Goal: Transaction & Acquisition: Purchase product/service

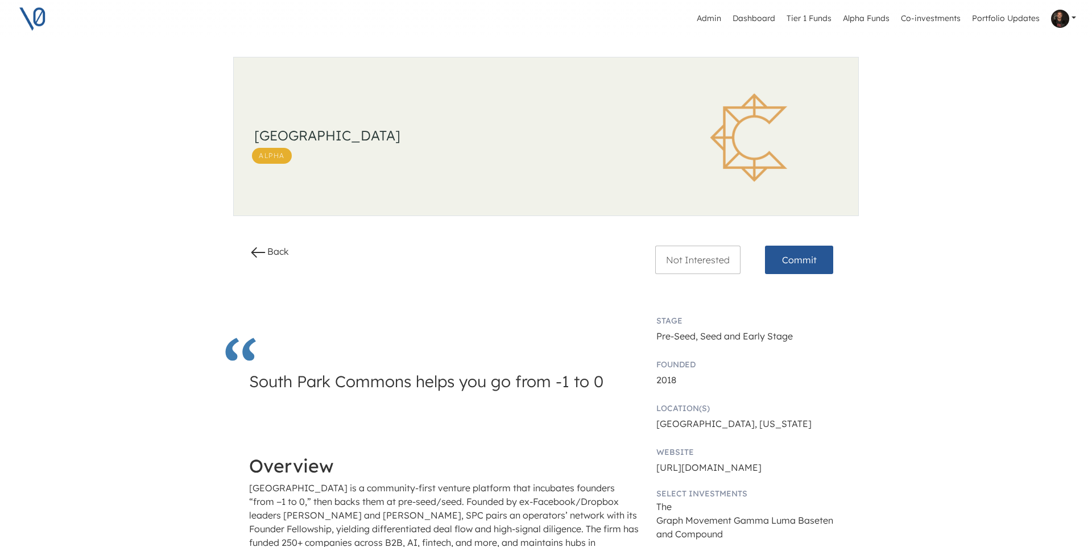
scroll to position [1333, 0]
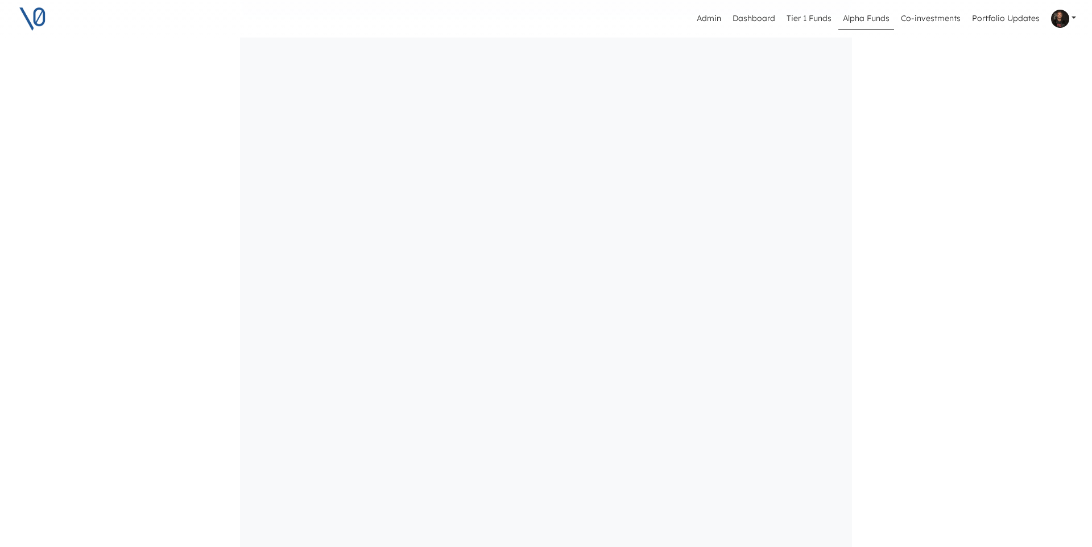
click at [869, 23] on link "Alpha Funds" at bounding box center [867, 19] width 56 height 22
click at [452, 185] on div "Alpha" at bounding box center [453, 190] width 378 height 16
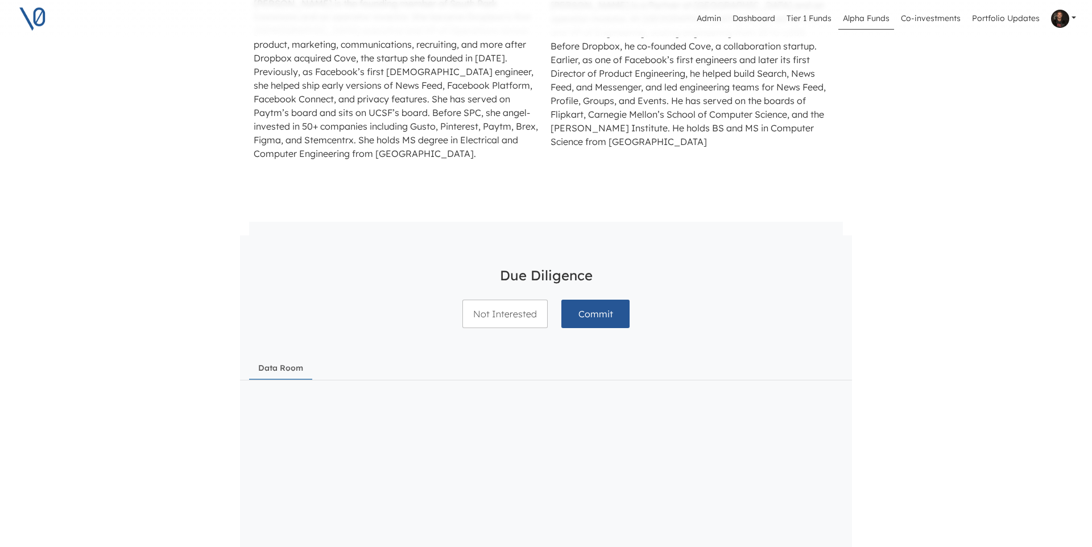
click at [879, 20] on link "Alpha Funds" at bounding box center [867, 19] width 56 height 22
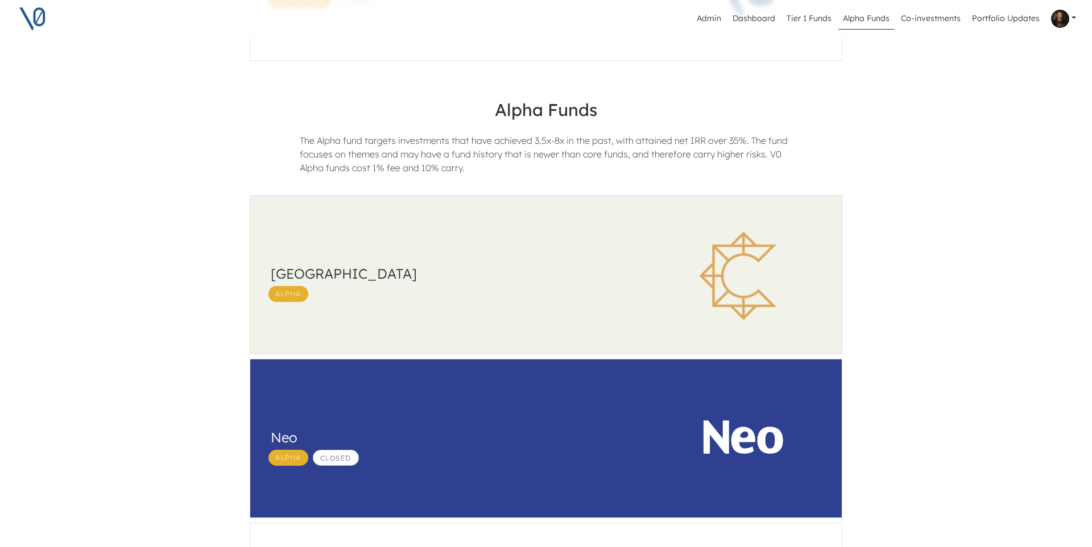
click at [533, 242] on div "South Park Commons Alpha" at bounding box center [447, 276] width 394 height 160
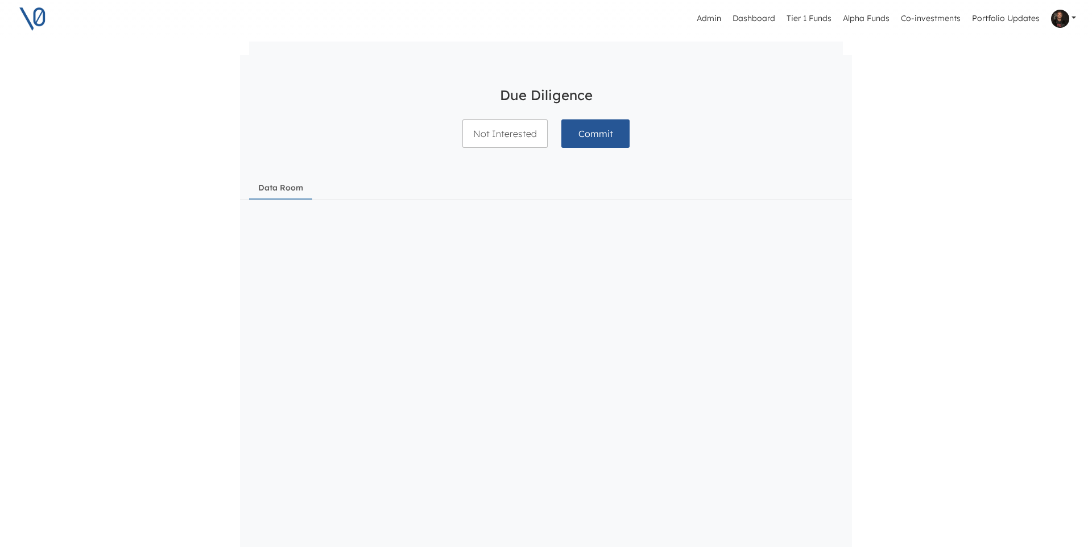
scroll to position [1106, 0]
click at [868, 18] on link "Alpha Funds" at bounding box center [867, 19] width 56 height 22
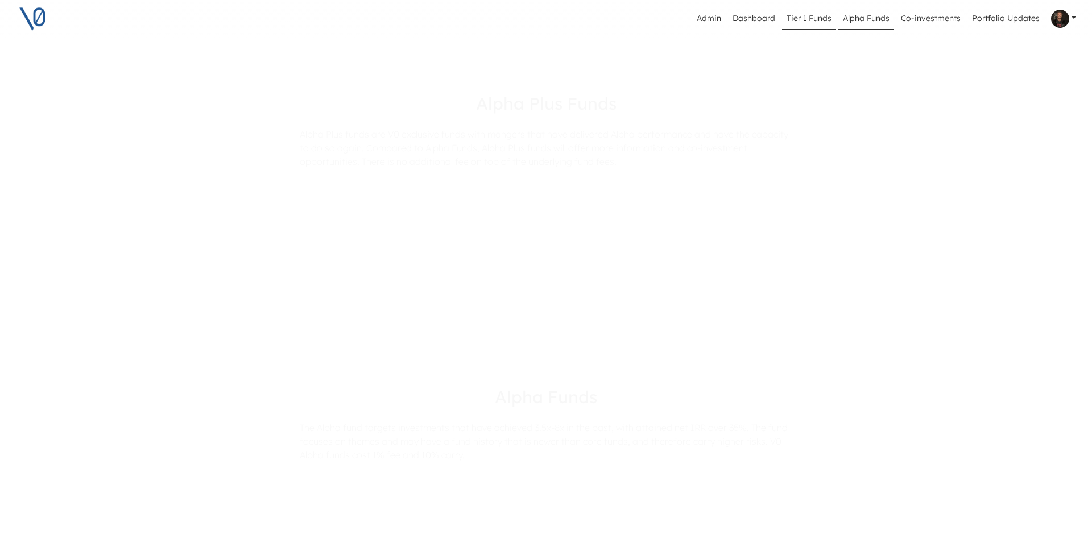
click at [818, 17] on link "Tier 1 Funds" at bounding box center [809, 19] width 54 height 22
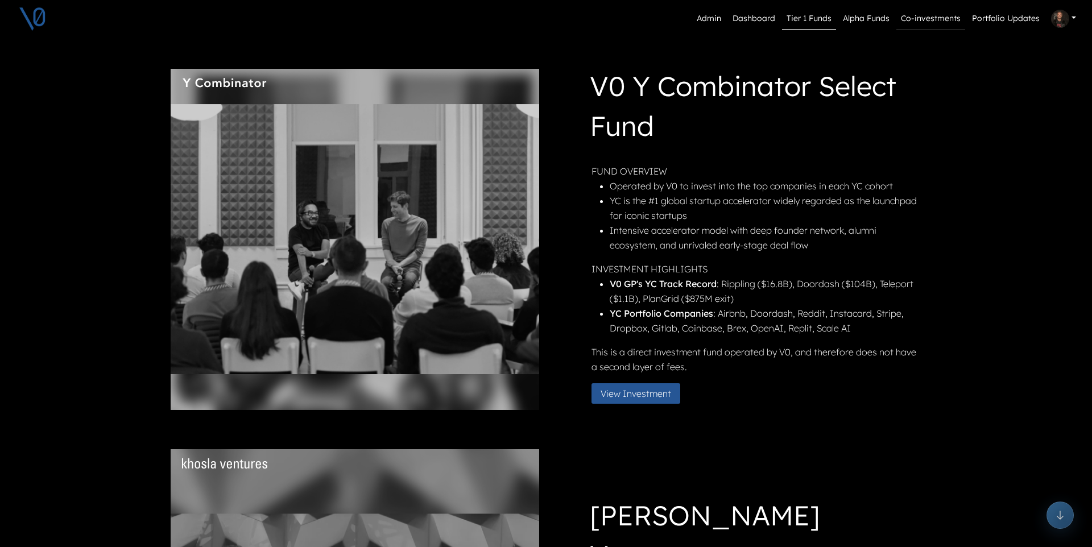
click at [932, 14] on link "Co-investments" at bounding box center [931, 19] width 69 height 22
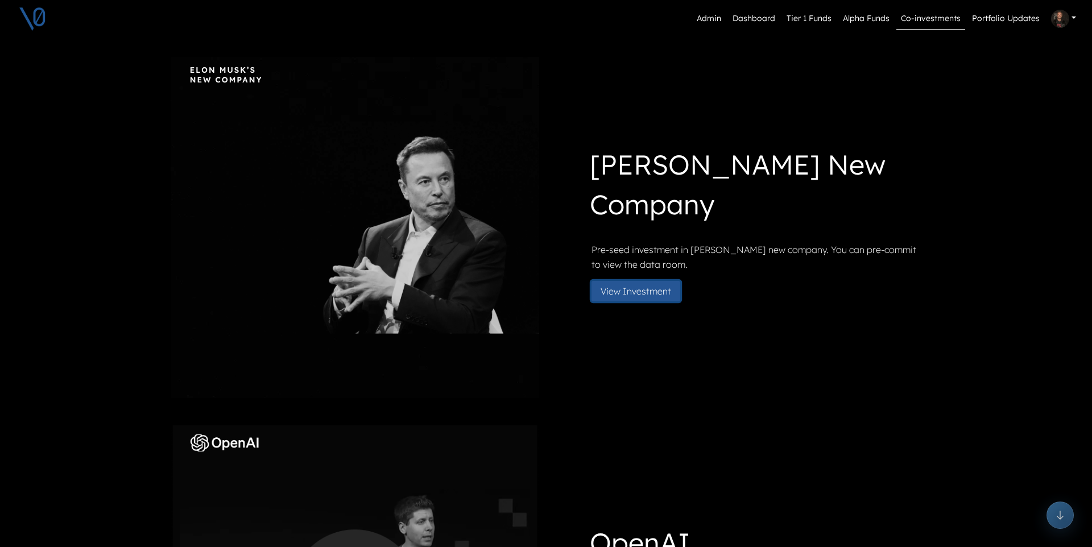
click at [649, 291] on button "View Investment" at bounding box center [636, 291] width 89 height 20
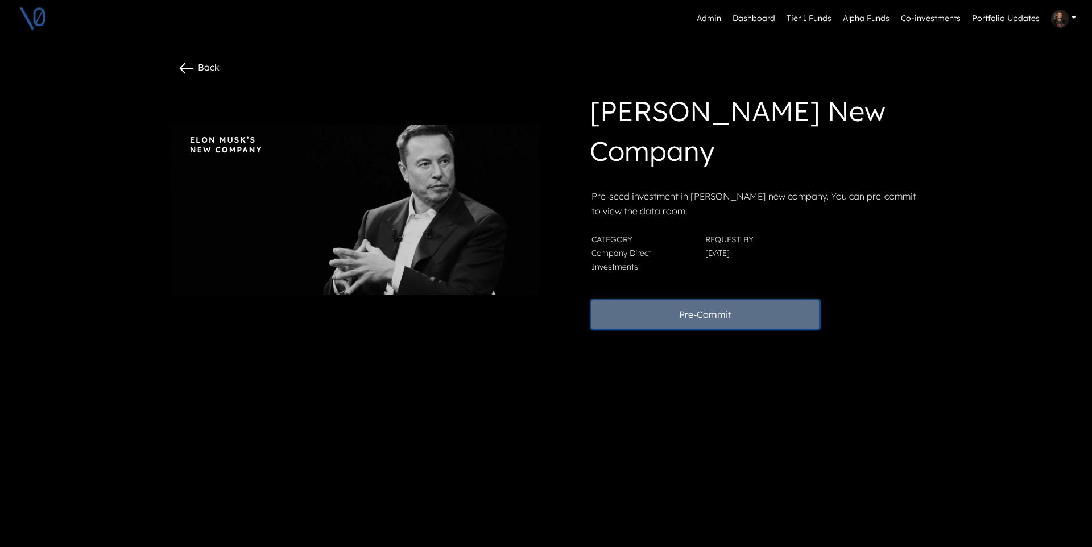
click at [671, 317] on button "Pre-Commit" at bounding box center [706, 314] width 228 height 28
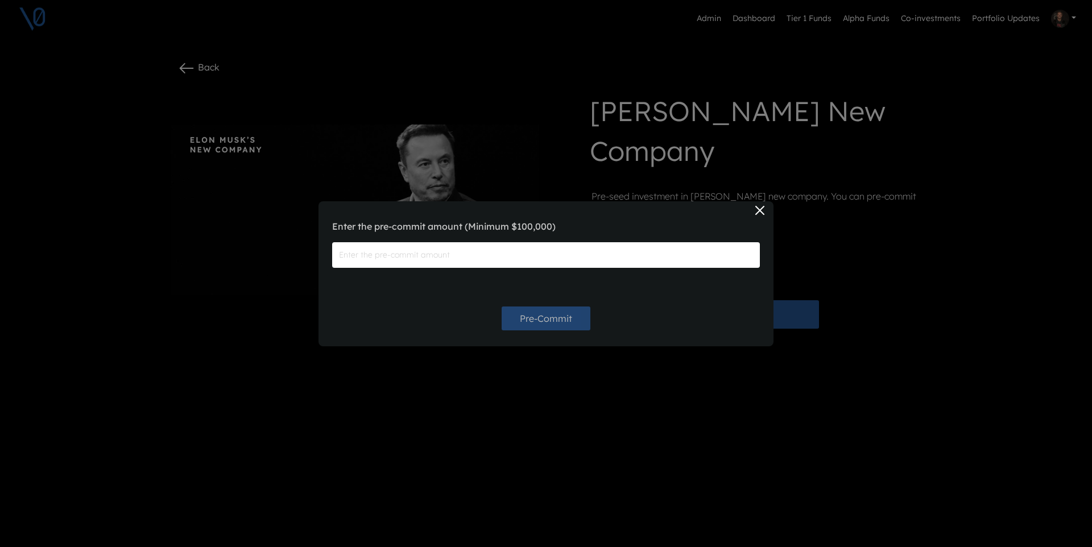
click at [452, 258] on input "text" at bounding box center [546, 255] width 428 height 26
type input "$200,000"
click at [562, 319] on button "Pre-Commit" at bounding box center [546, 319] width 89 height 24
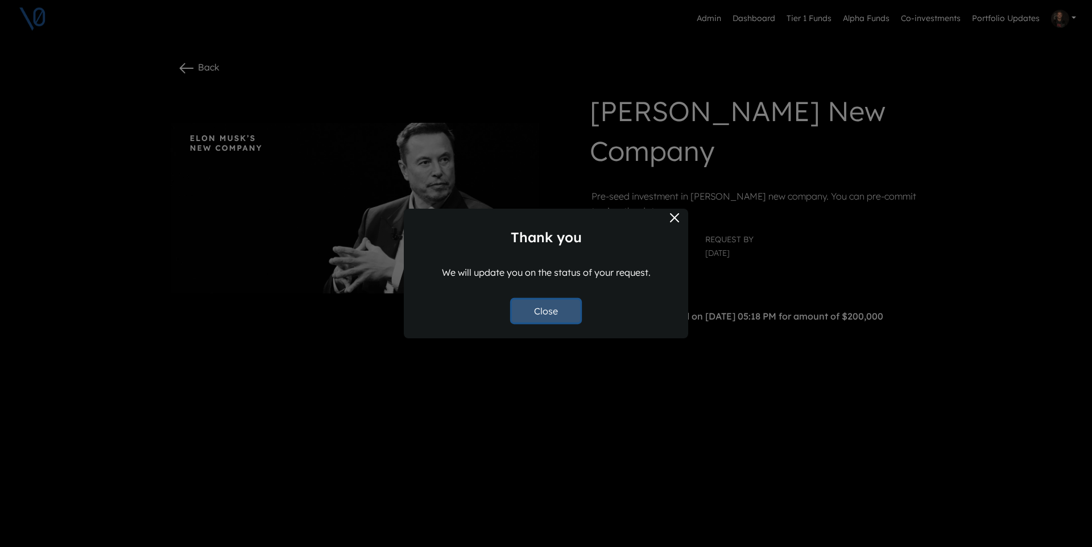
click at [560, 309] on button "Close" at bounding box center [546, 311] width 68 height 23
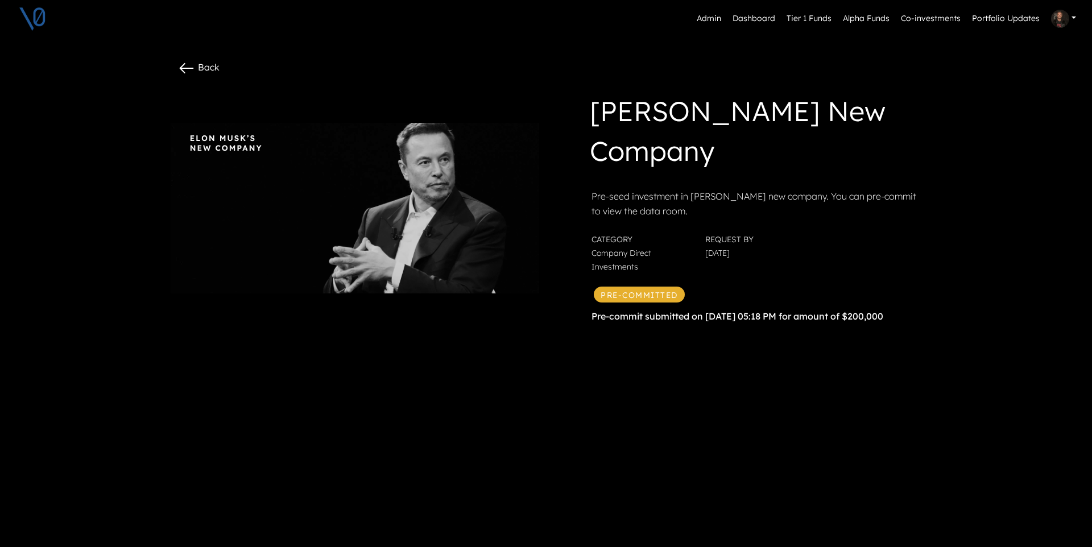
click at [1072, 18] on link at bounding box center [1064, 18] width 34 height 27
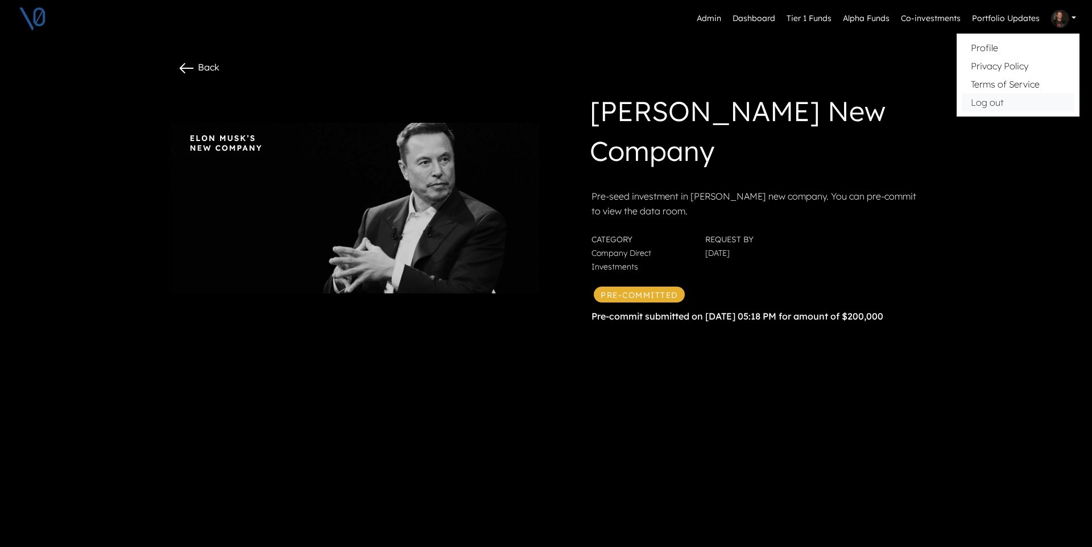
click at [1002, 102] on button "Log out" at bounding box center [1018, 102] width 113 height 18
